Goal: Register for event/course

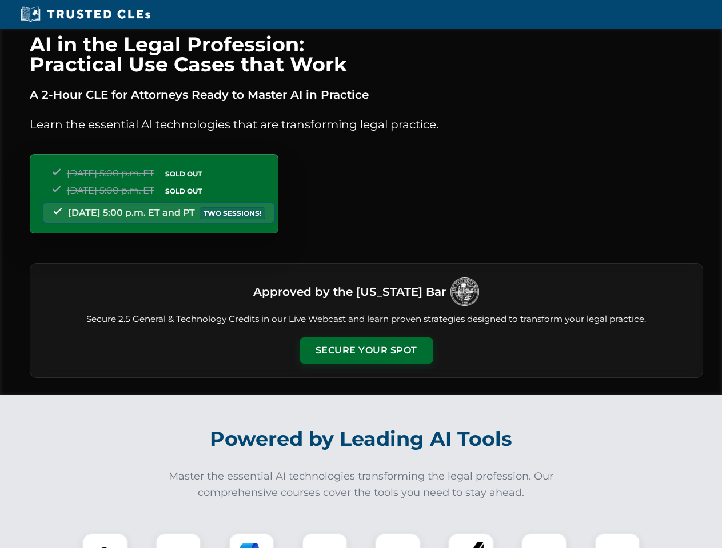
click at [366, 351] on button "Secure Your Spot" at bounding box center [366, 351] width 134 height 26
click at [105, 541] on img at bounding box center [105, 556] width 33 height 33
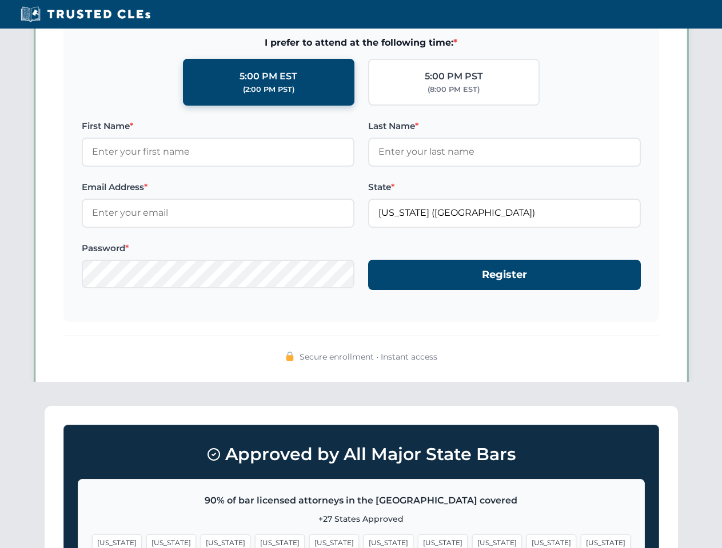
click at [418, 541] on span "[US_STATE]" at bounding box center [443, 543] width 50 height 17
click at [526, 541] on span "[US_STATE]" at bounding box center [551, 543] width 50 height 17
